Goal: Transaction & Acquisition: Subscribe to service/newsletter

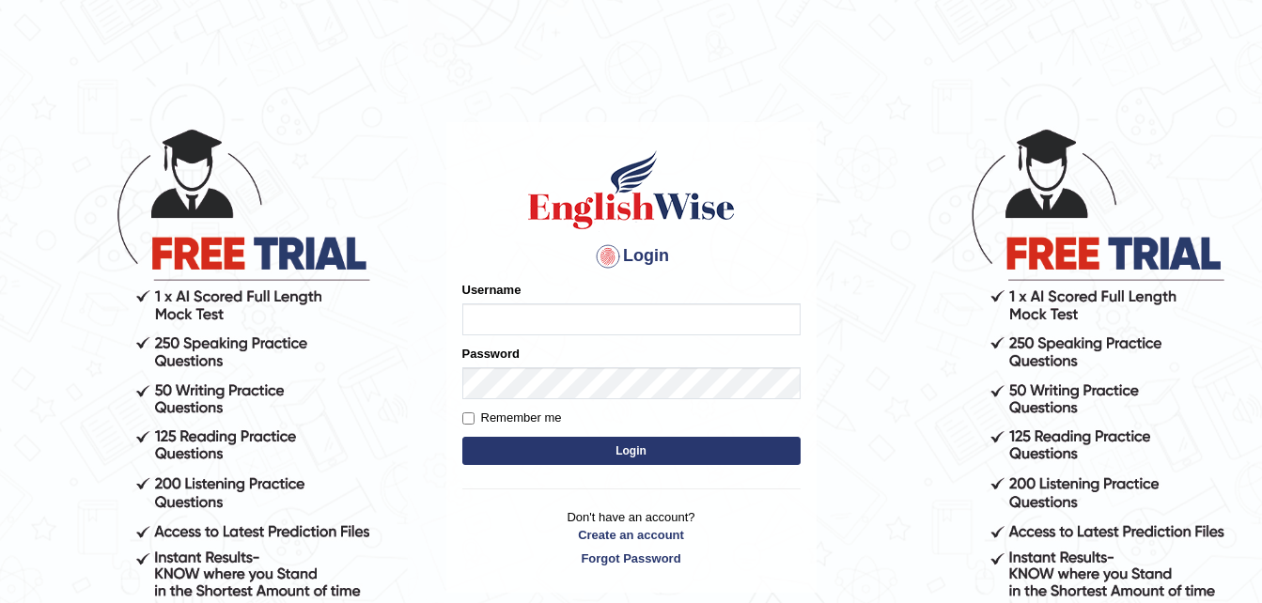
type input "chanuka"
click at [637, 462] on button "Login" at bounding box center [631, 451] width 338 height 28
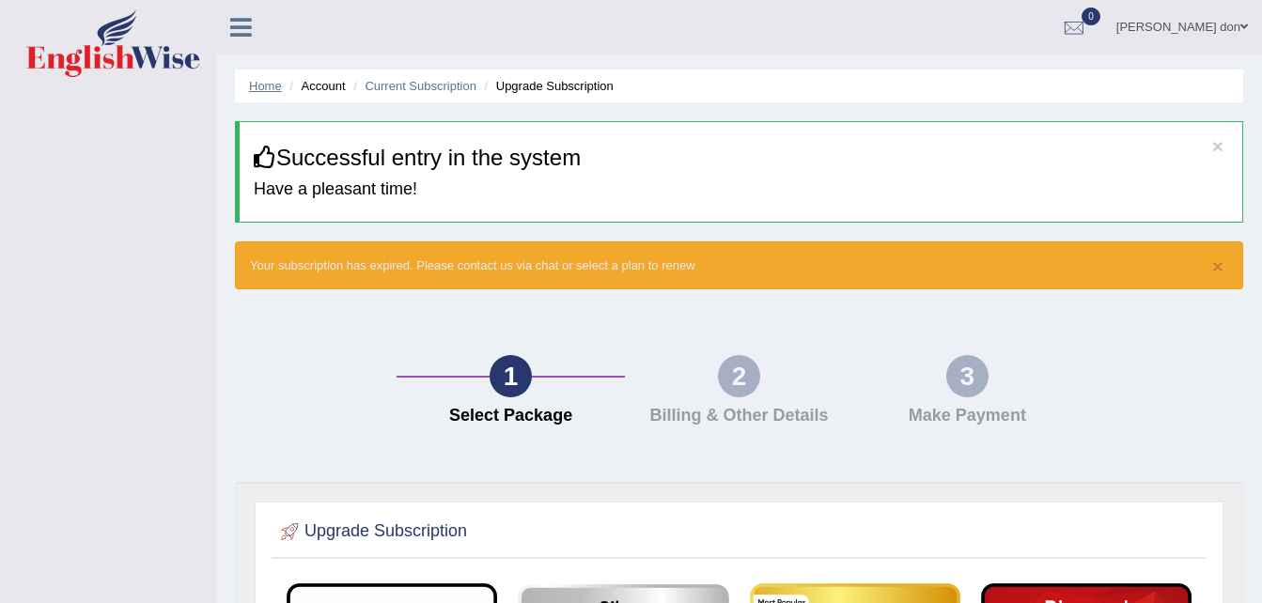
click at [263, 85] on link "Home" at bounding box center [265, 86] width 33 height 14
